Goal: Task Accomplishment & Management: Manage account settings

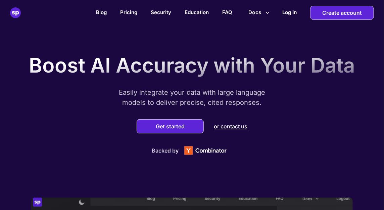
click at [288, 12] on h2 "Log in" at bounding box center [289, 12] width 14 height 6
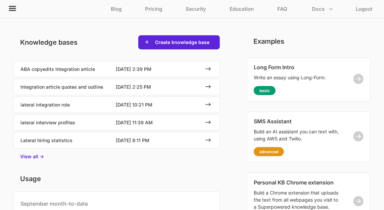
click at [15, 7] on icon at bounding box center [12, 8] width 8 height 8
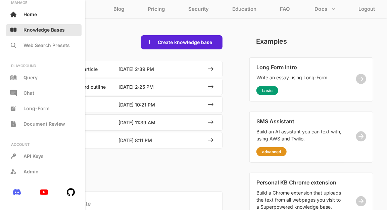
scroll to position [35, 0]
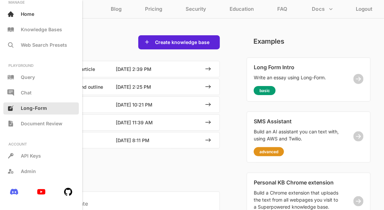
click at [37, 110] on span "Long-Form" at bounding box center [34, 108] width 26 height 6
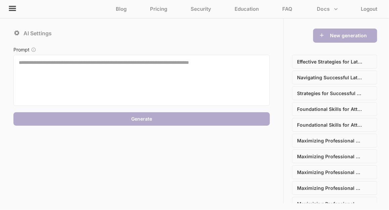
click at [34, 50] on icon at bounding box center [33, 49] width 5 height 5
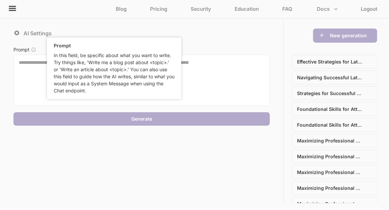
click at [210, 82] on textarea at bounding box center [141, 80] width 256 height 51
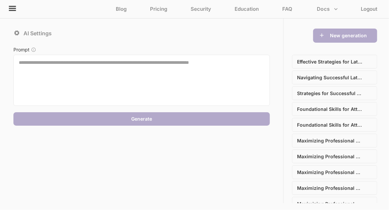
click at [40, 34] on p "AI Settings" at bounding box center [37, 33] width 28 height 7
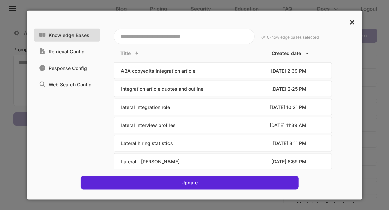
click at [350, 21] on p "×" at bounding box center [352, 20] width 6 height 11
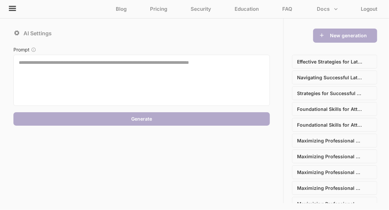
click at [39, 32] on p "AI Settings" at bounding box center [37, 33] width 28 height 7
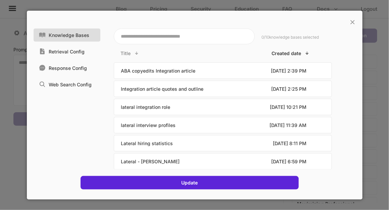
click at [76, 36] on p "Knowledge Bases" at bounding box center [69, 35] width 41 height 6
click at [357, 21] on div "× Knowledge Bases Retrieval Config Response Config Web Search Config 0 / 10 kno…" at bounding box center [194, 104] width 335 height 189
click at [354, 21] on p "×" at bounding box center [353, 20] width 6 height 11
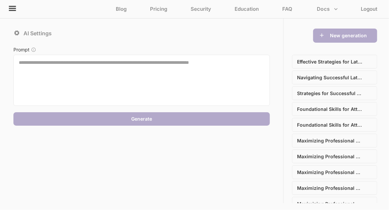
click at [116, 78] on textarea at bounding box center [141, 80] width 256 height 51
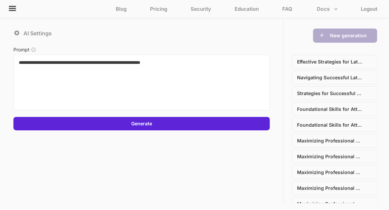
paste textarea "**********"
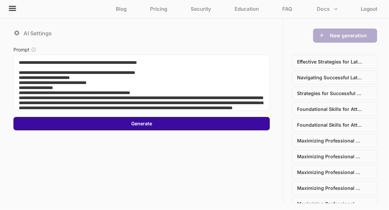
type textarea "**********"
click at [156, 121] on div "Generate" at bounding box center [141, 123] width 256 height 13
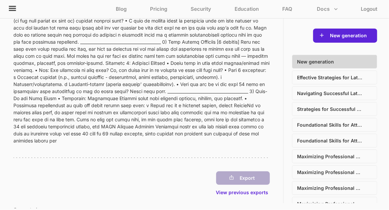
scroll to position [712, 0]
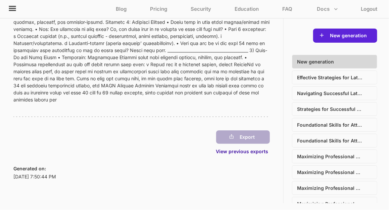
click at [253, 153] on p "View previous exports" at bounding box center [243, 151] width 54 height 6
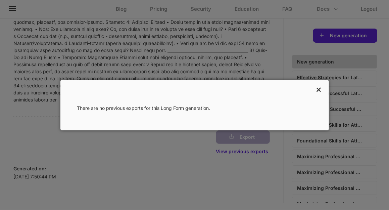
click at [320, 88] on p "×" at bounding box center [318, 88] width 6 height 11
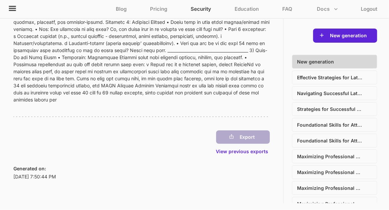
click at [201, 10] on p "Security" at bounding box center [201, 11] width 20 height 10
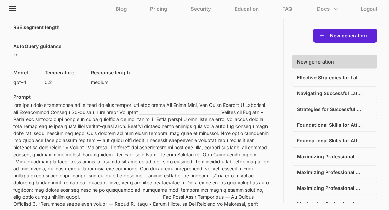
scroll to position [0, 0]
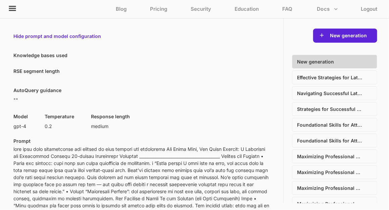
click at [12, 8] on icon at bounding box center [12, 8] width 7 height 5
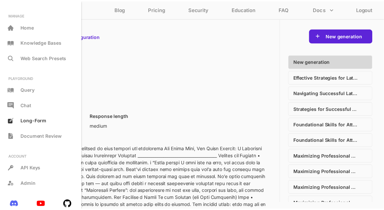
scroll to position [35, 0]
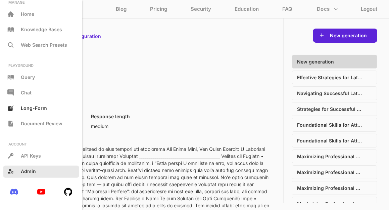
click at [40, 176] on div "Admin" at bounding box center [40, 171] width 75 height 12
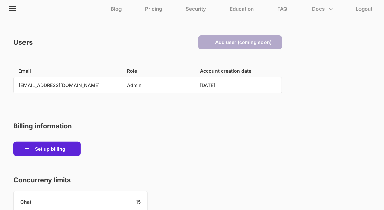
click at [14, 10] on icon at bounding box center [12, 8] width 7 height 5
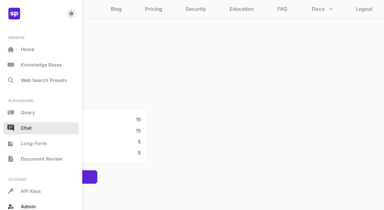
scroll to position [35, 0]
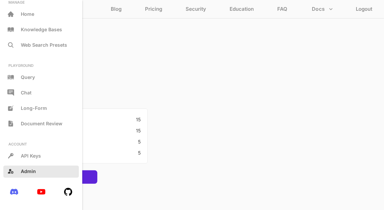
click at [32, 166] on div "Admin" at bounding box center [40, 171] width 75 height 12
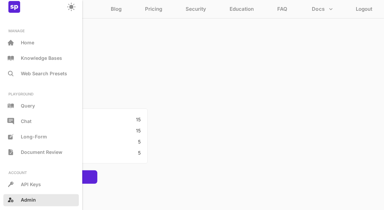
scroll to position [0, 0]
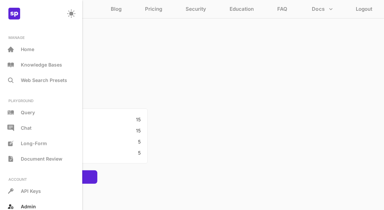
click at [269, 64] on div "Billing information Set up billing Concurreny limits Chat 15 Query 15 Long Form…" at bounding box center [147, 111] width 268 height 146
click at [69, 13] on circle at bounding box center [70, 13] width 3 height 3
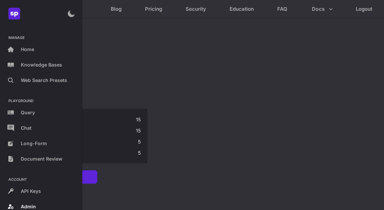
click at [67, 13] on circle at bounding box center [71, 13] width 9 height 9
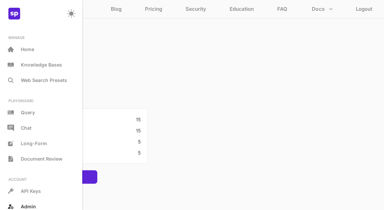
click at [19, 13] on img at bounding box center [14, 14] width 12 height 12
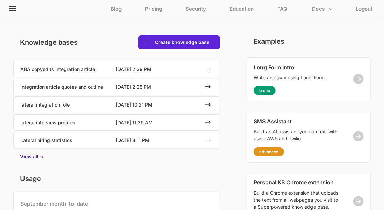
click at [29, 155] on p "View all ->" at bounding box center [32, 156] width 24 height 6
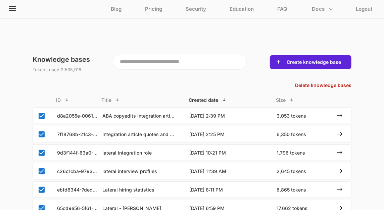
click at [320, 81] on div "Knowledge bases Tokens used: 2,535,918 Create knowledge base Delete knowledge b…" at bounding box center [192, 197] width 319 height 291
click at [322, 82] on p "Delete knowledge bases" at bounding box center [324, 84] width 56 height 5
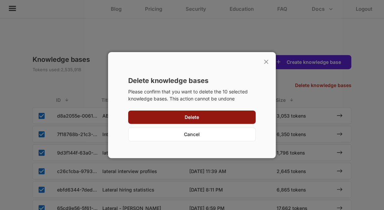
click at [202, 117] on div "Delete" at bounding box center [191, 116] width 127 height 13
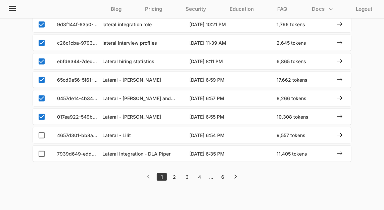
scroll to position [132, 0]
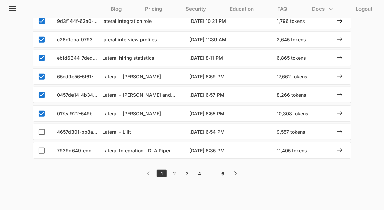
click at [219, 173] on div "6" at bounding box center [222, 173] width 9 height 6
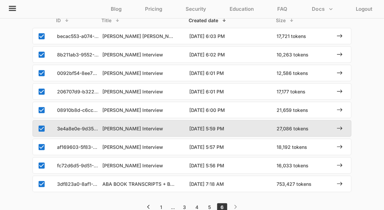
scroll to position [0, 0]
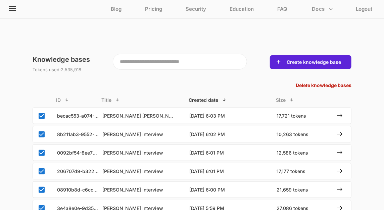
click at [311, 84] on p "Delete knowledge bases" at bounding box center [324, 84] width 56 height 5
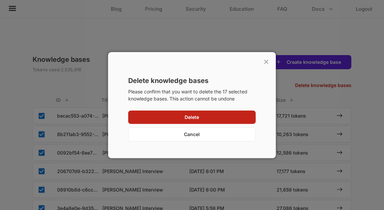
click at [224, 124] on div "Please confirm that you want to delete the 17 selected knowledge bases. This ac…" at bounding box center [191, 113] width 127 height 55
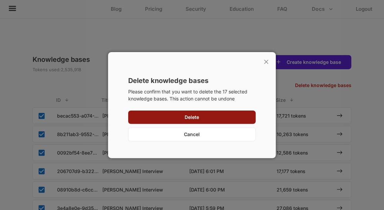
click at [223, 120] on div "Delete" at bounding box center [191, 116] width 127 height 13
